Goal: Transaction & Acquisition: Purchase product/service

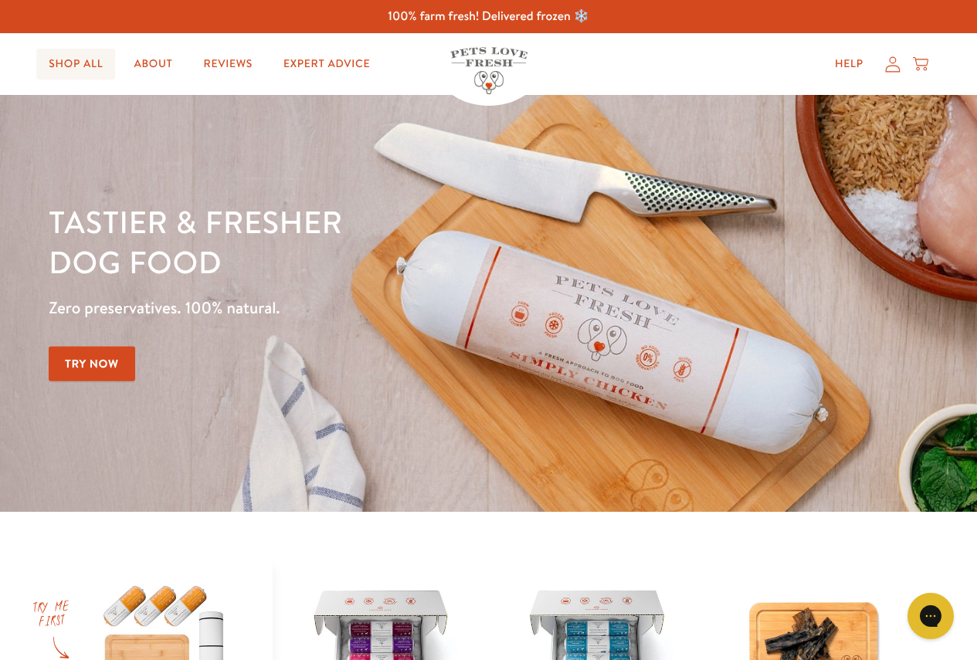
click at [84, 54] on link "Shop All" at bounding box center [75, 64] width 79 height 31
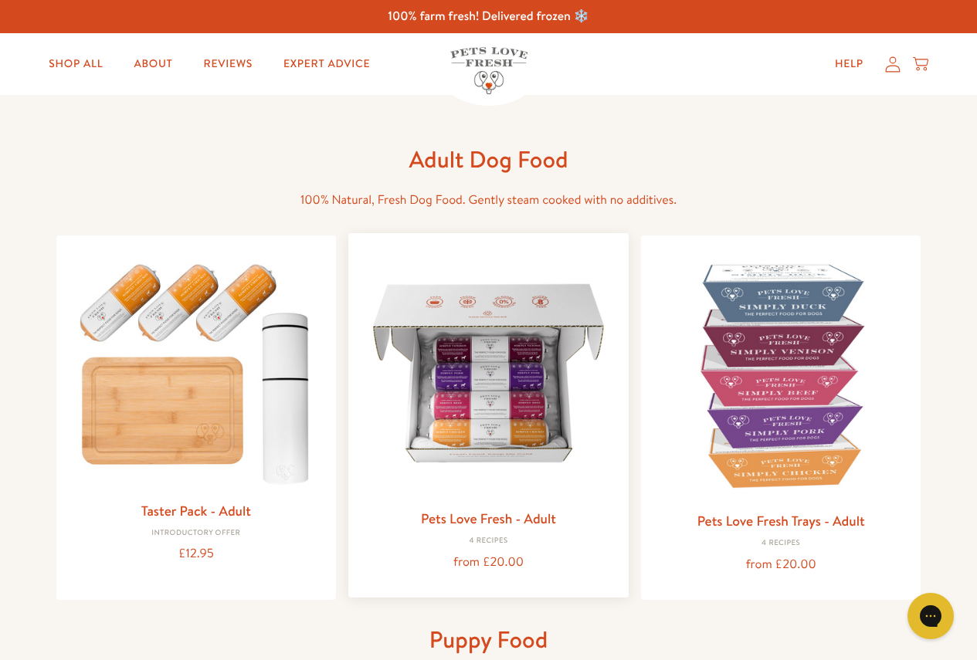
click at [466, 466] on img at bounding box center [489, 374] width 256 height 256
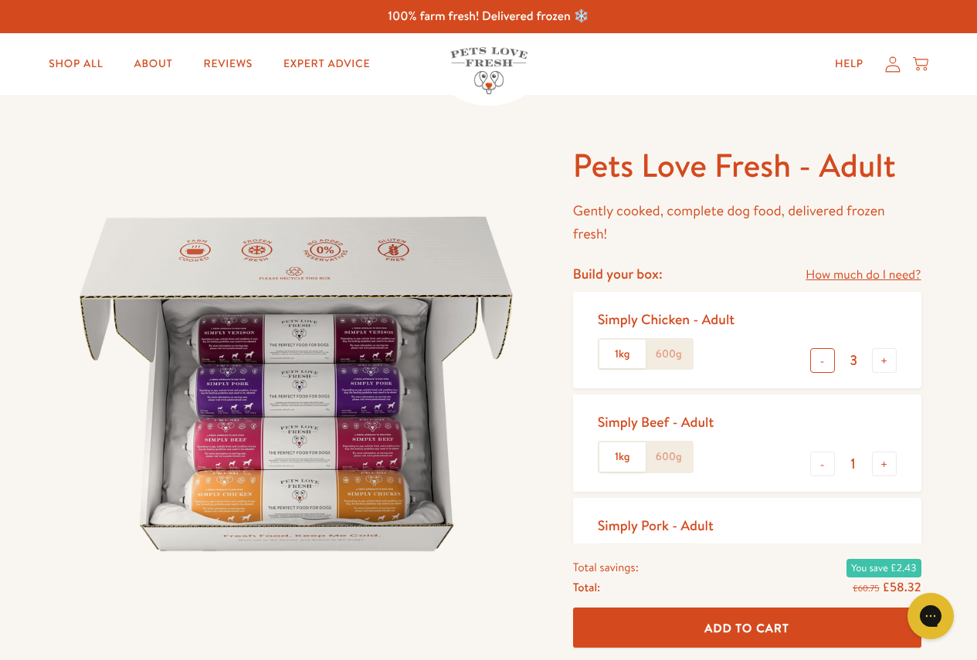
click at [816, 359] on button "-" at bounding box center [822, 360] width 25 height 25
type input "0"
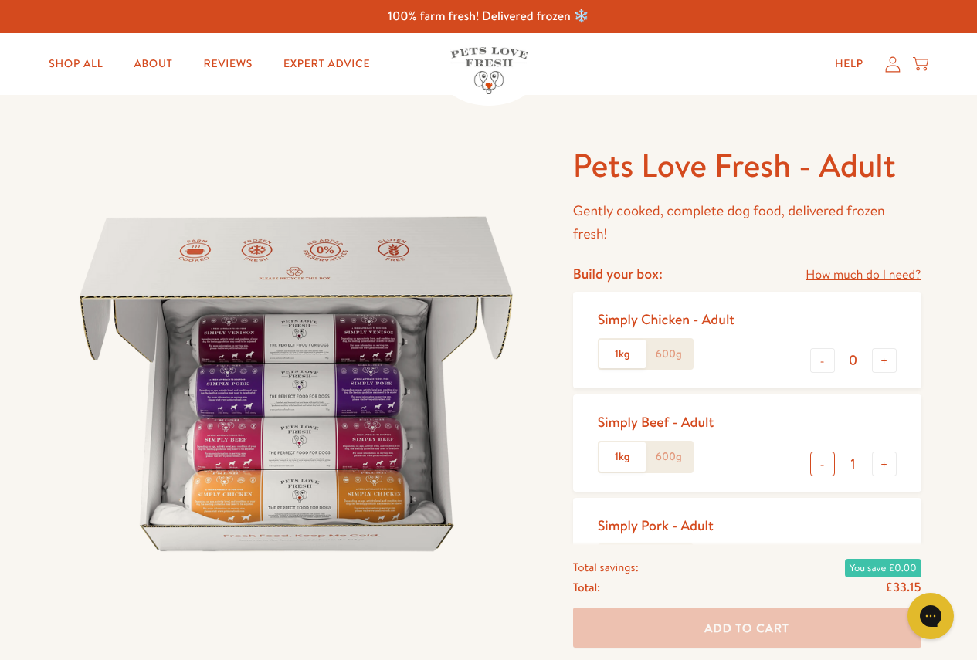
click at [823, 460] on button "-" at bounding box center [822, 464] width 25 height 25
type input "0"
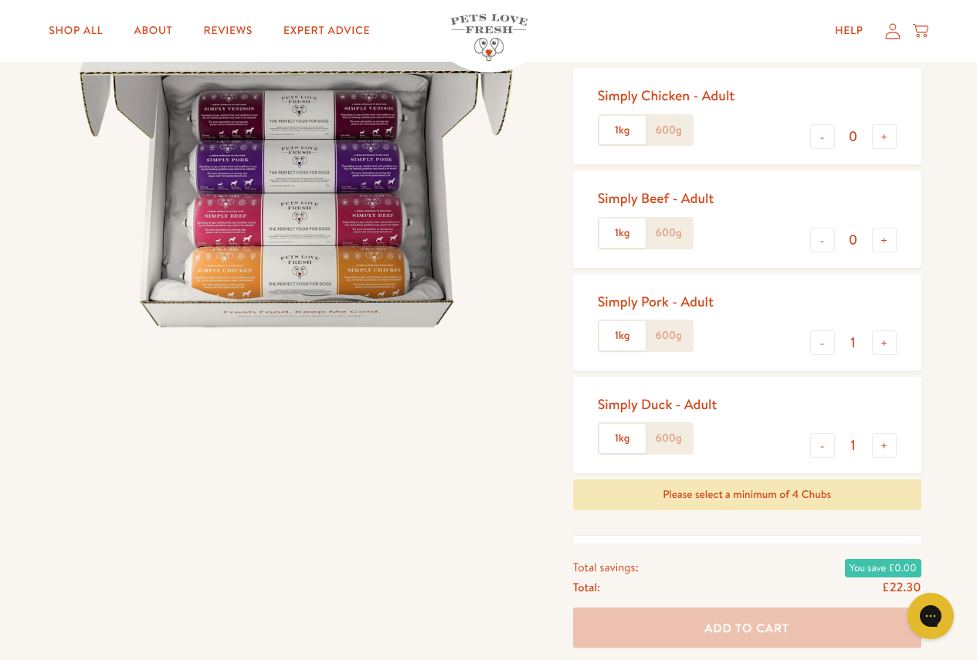
scroll to position [232, 0]
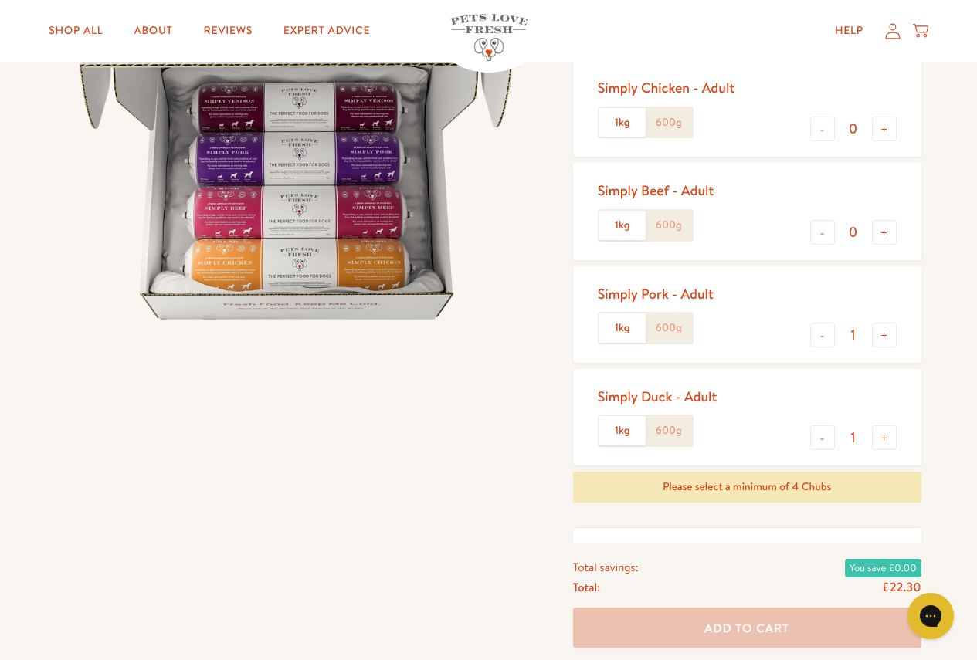
drag, startPoint x: 829, startPoint y: 338, endPoint x: 837, endPoint y: 384, distance: 47.1
click at [829, 339] on button "-" at bounding box center [822, 335] width 25 height 25
type input "0"
click at [826, 433] on button "-" at bounding box center [822, 438] width 25 height 25
type input "0"
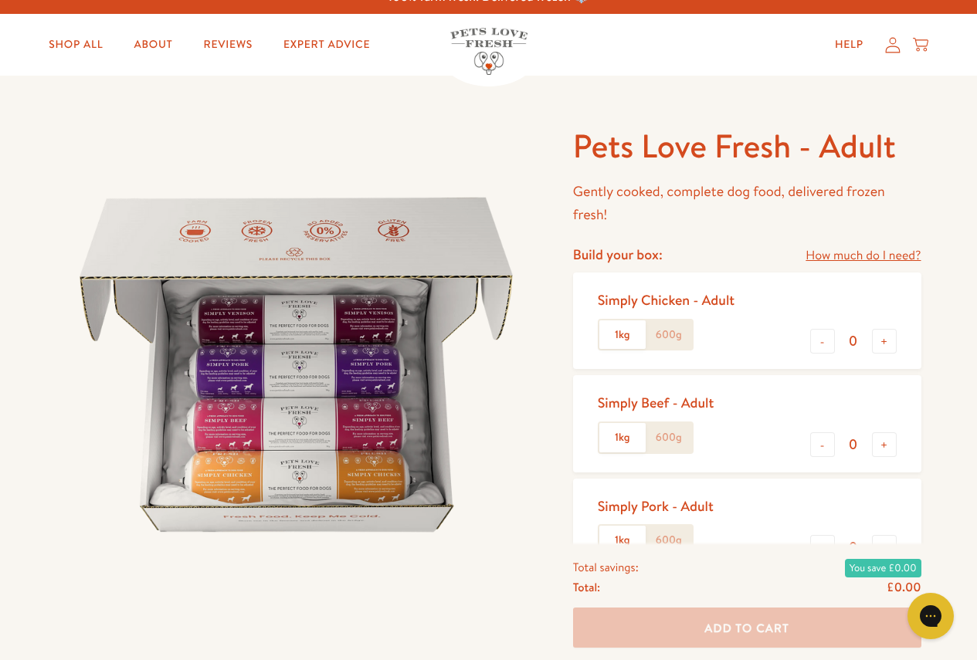
scroll to position [0, 0]
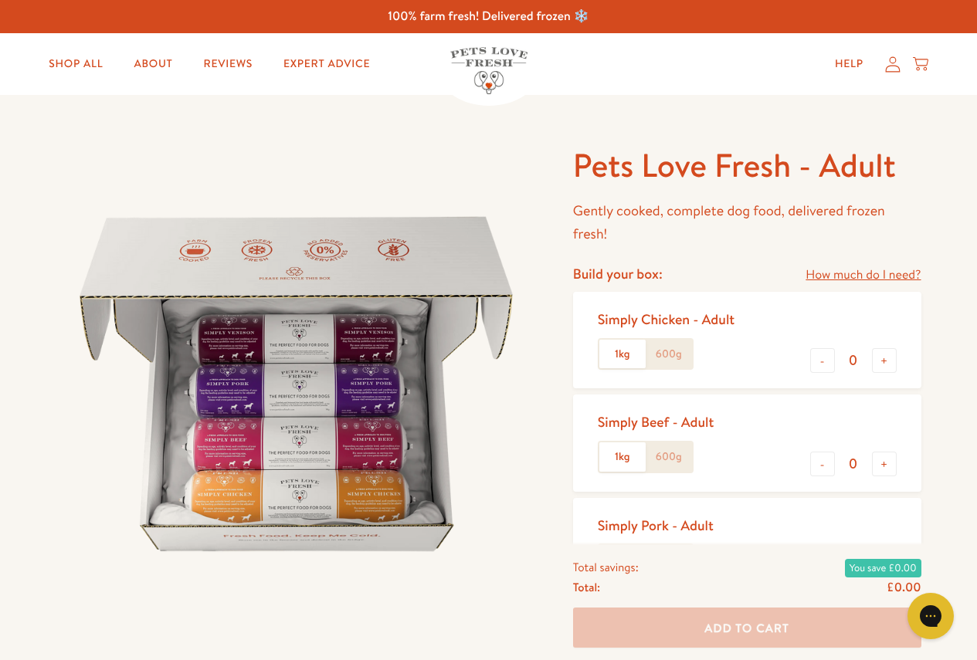
click at [686, 351] on label "600g" at bounding box center [669, 354] width 46 height 29
click at [0, 0] on input "600g" at bounding box center [0, 0] width 0 height 0
click at [884, 360] on button "+" at bounding box center [884, 360] width 25 height 25
type input "1"
